Goal: Navigation & Orientation: Find specific page/section

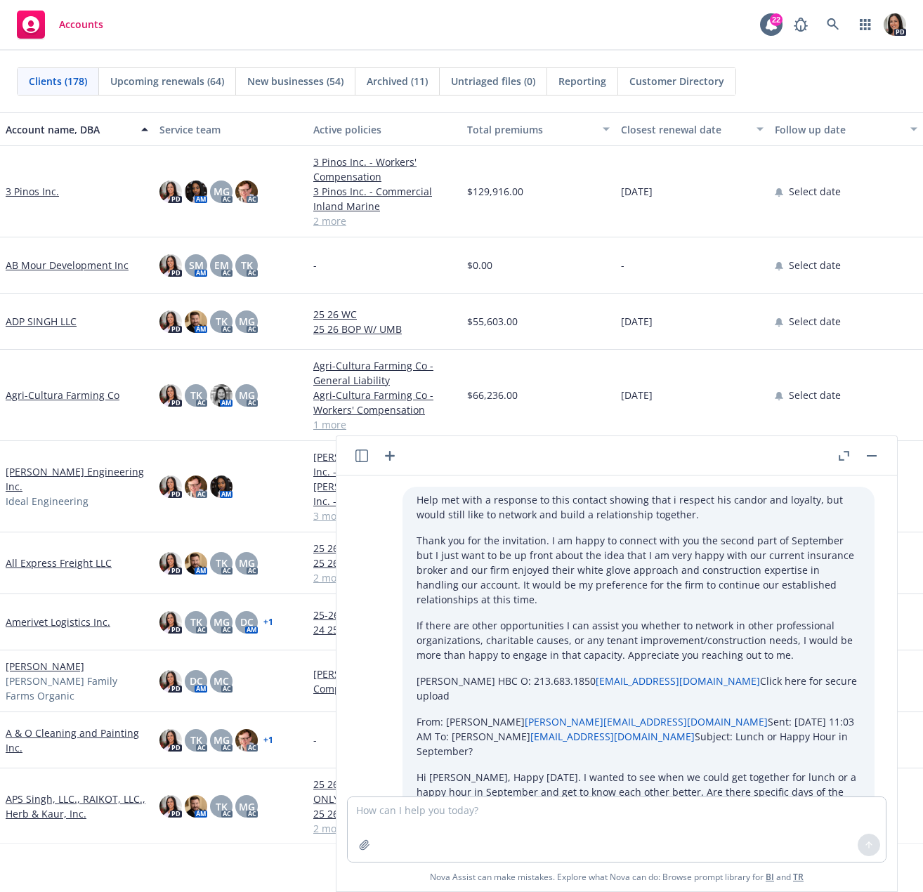
scroll to position [710, 0]
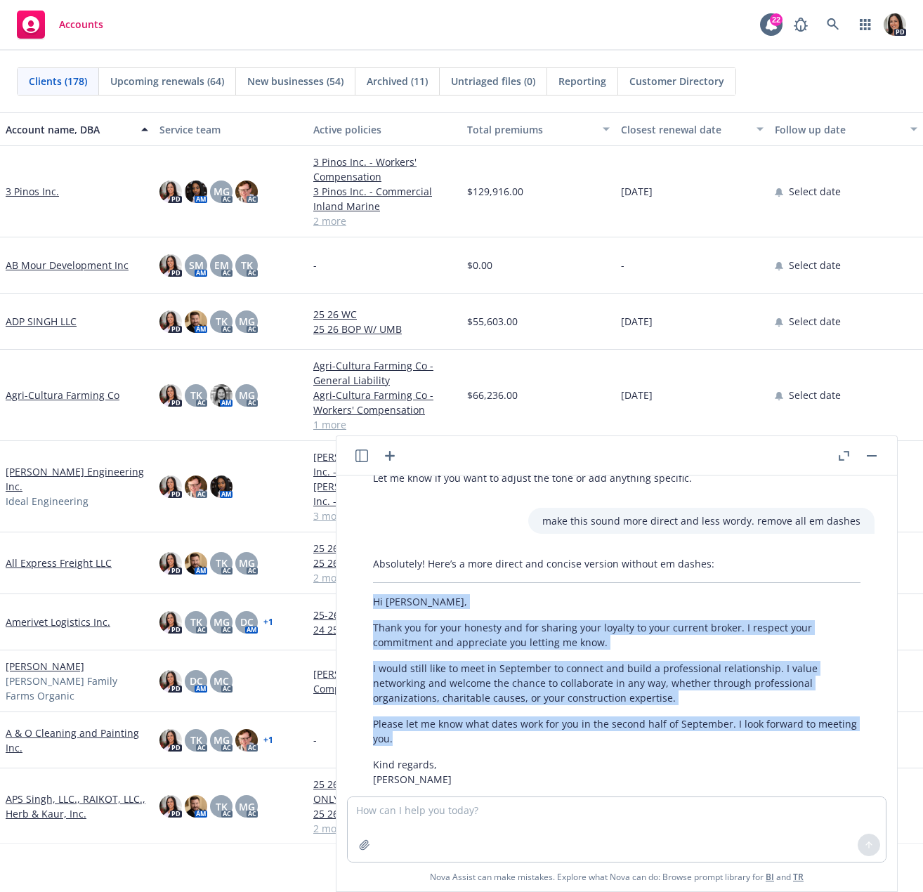
drag, startPoint x: 866, startPoint y: 457, endPoint x: 915, endPoint y: 483, distance: 55.9
click at [866, 457] on button "button" at bounding box center [871, 455] width 17 height 17
